Goal: Task Accomplishment & Management: Manage account settings

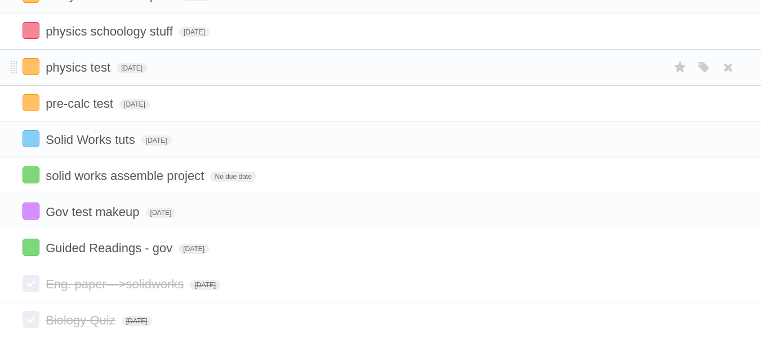
scroll to position [182, 0]
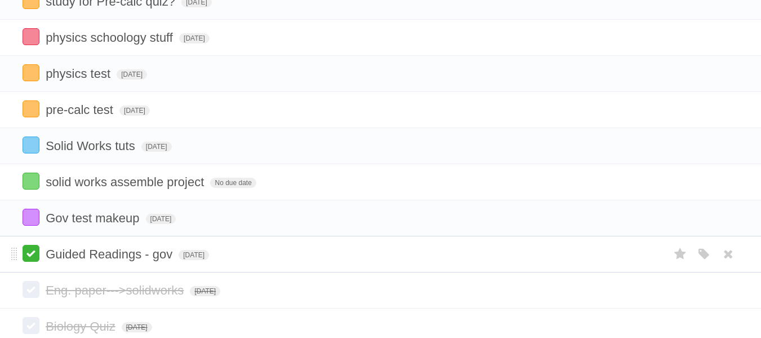
click at [26, 252] on label at bounding box center [31, 253] width 17 height 17
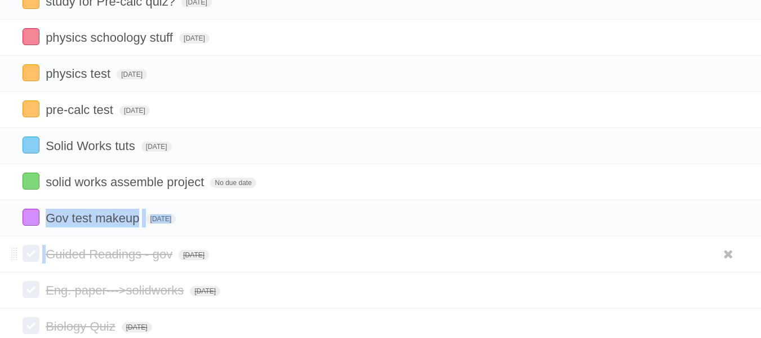
drag, startPoint x: 28, startPoint y: 224, endPoint x: 24, endPoint y: 264, distance: 39.6
click at [24, 264] on section "Presentation - gov [DATE] White Red Blue Green Purple Orange Write the essay th…" at bounding box center [380, 182] width 761 height 542
click at [6, 263] on li "Guided Readings - gov [DATE] White Red Blue Green Purple Orange" at bounding box center [380, 254] width 761 height 36
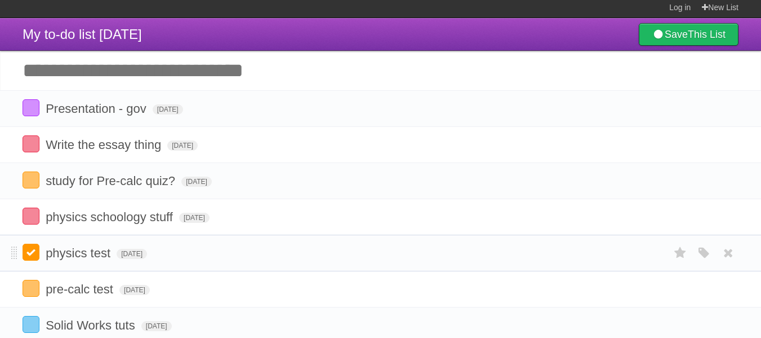
scroll to position [2, 0]
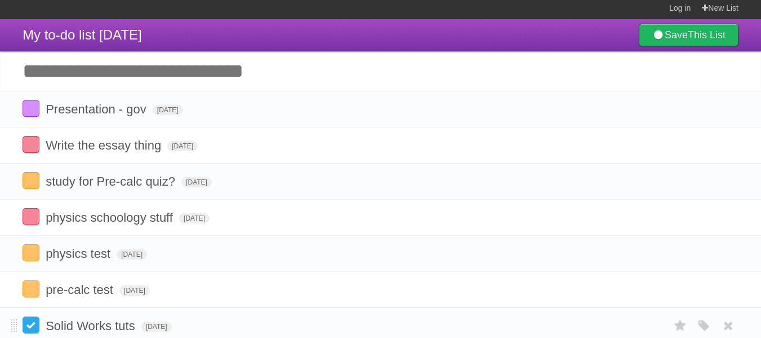
click at [29, 325] on label at bounding box center [31, 324] width 17 height 17
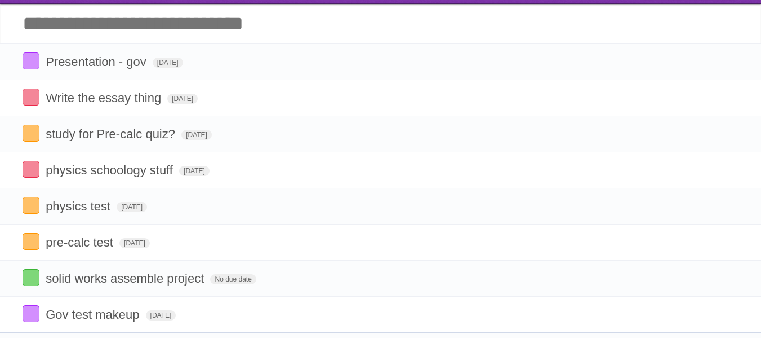
scroll to position [49, 0]
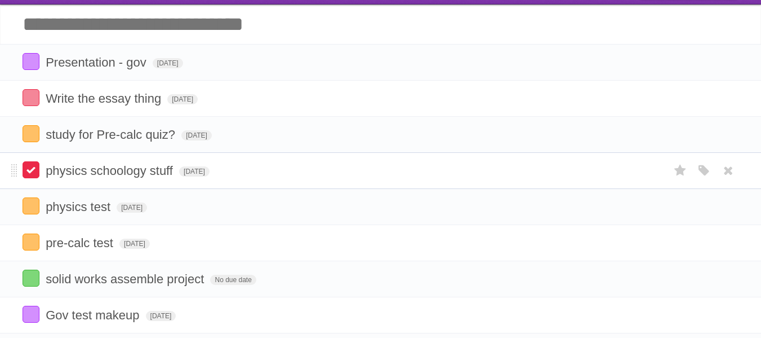
click at [28, 168] on label at bounding box center [31, 169] width 17 height 17
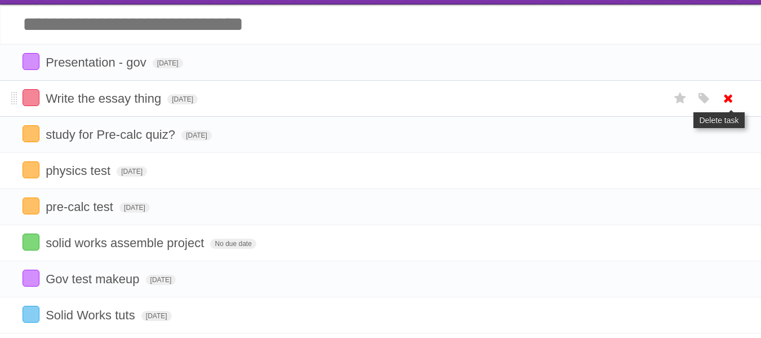
click at [724, 96] on icon at bounding box center [729, 98] width 16 height 19
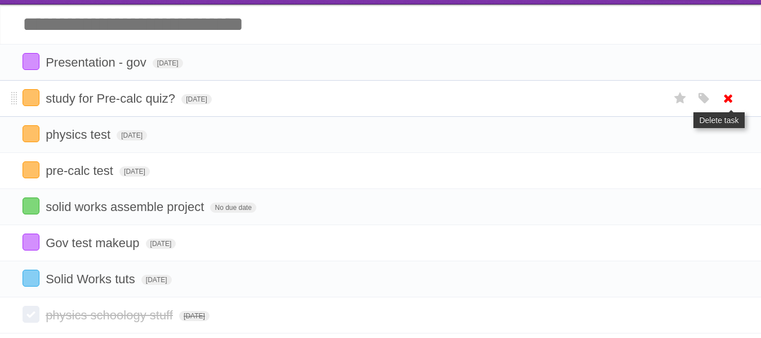
click at [735, 96] on icon at bounding box center [729, 98] width 16 height 19
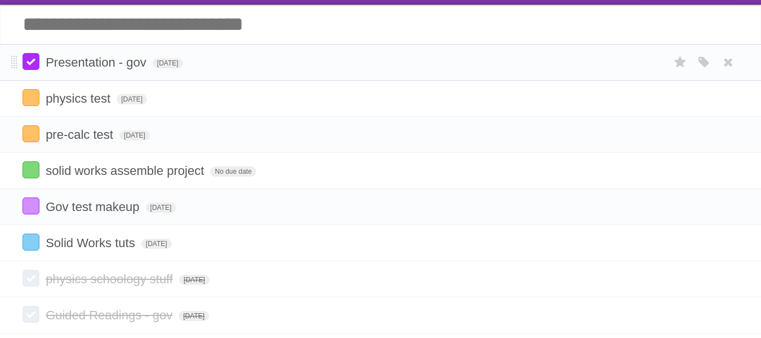
click at [38, 61] on label at bounding box center [31, 61] width 17 height 17
